Goal: Find specific page/section: Find specific page/section

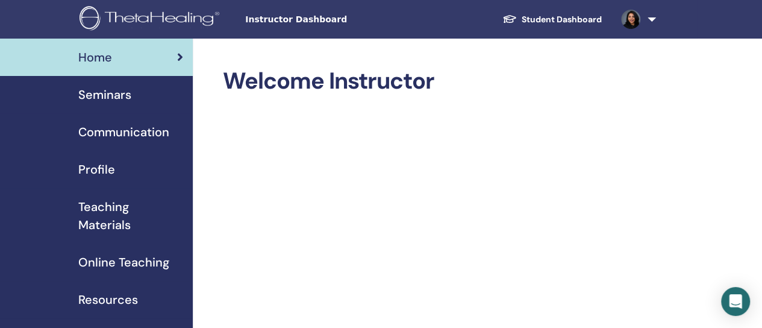
click at [118, 103] on span "Seminars" at bounding box center [104, 94] width 53 height 18
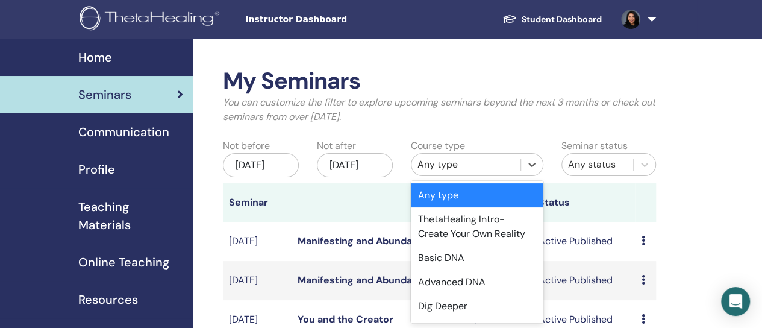
click at [467, 173] on div "Any type" at bounding box center [465, 164] width 109 height 19
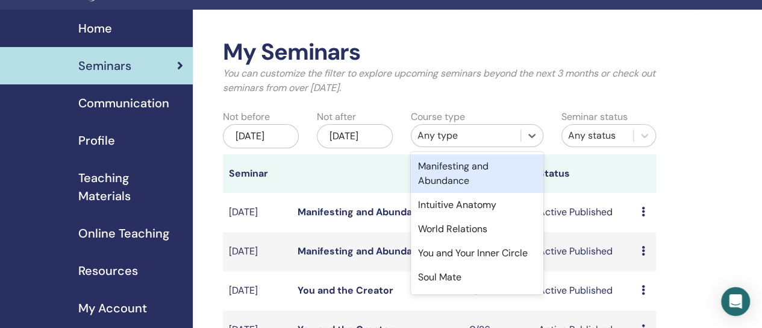
scroll to position [160, 0]
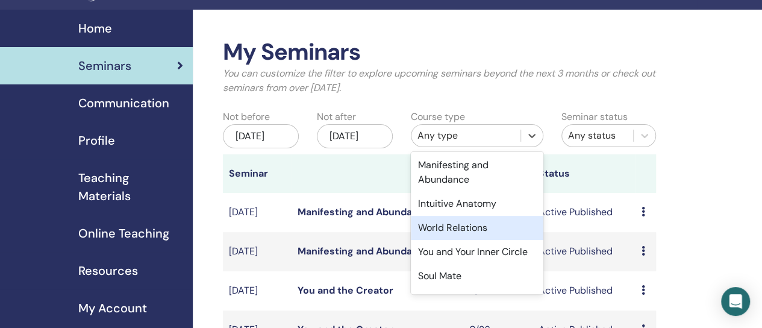
click at [460, 231] on div "World Relations" at bounding box center [477, 228] width 132 height 24
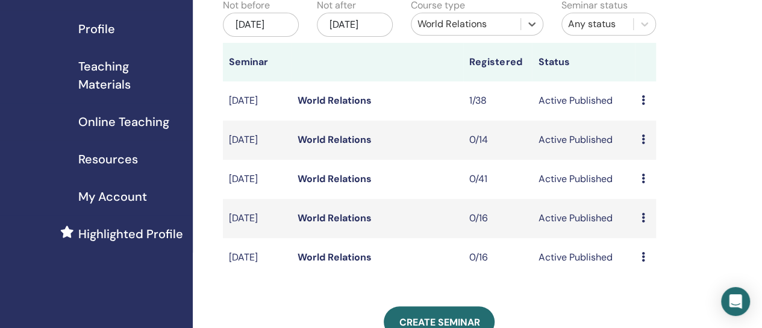
scroll to position [146, 0]
